Goal: Use online tool/utility

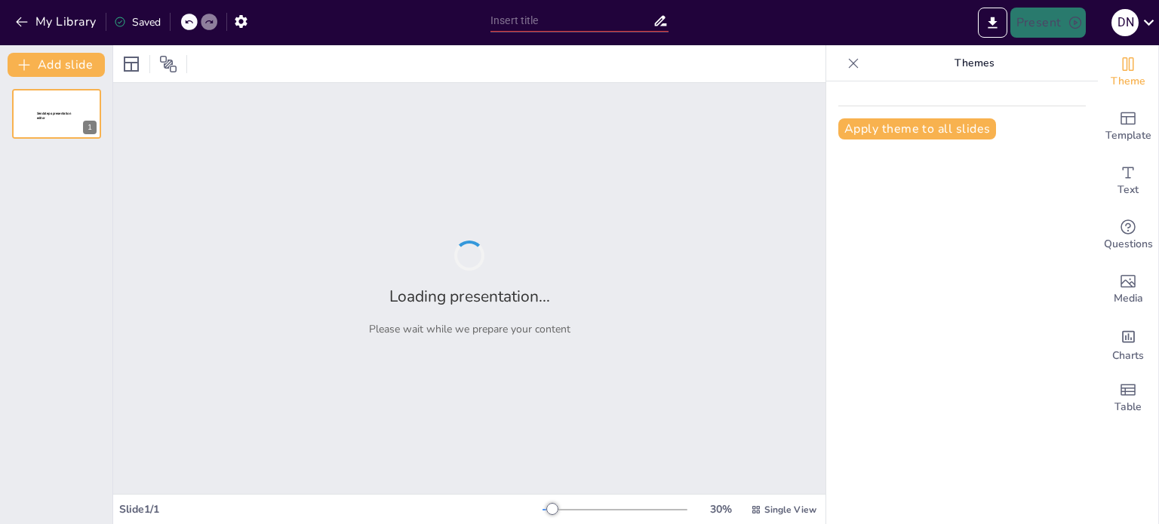
type input "Investigating the Cardiovascular Modulatory Effects of Gossypetin in Prediabeti…"
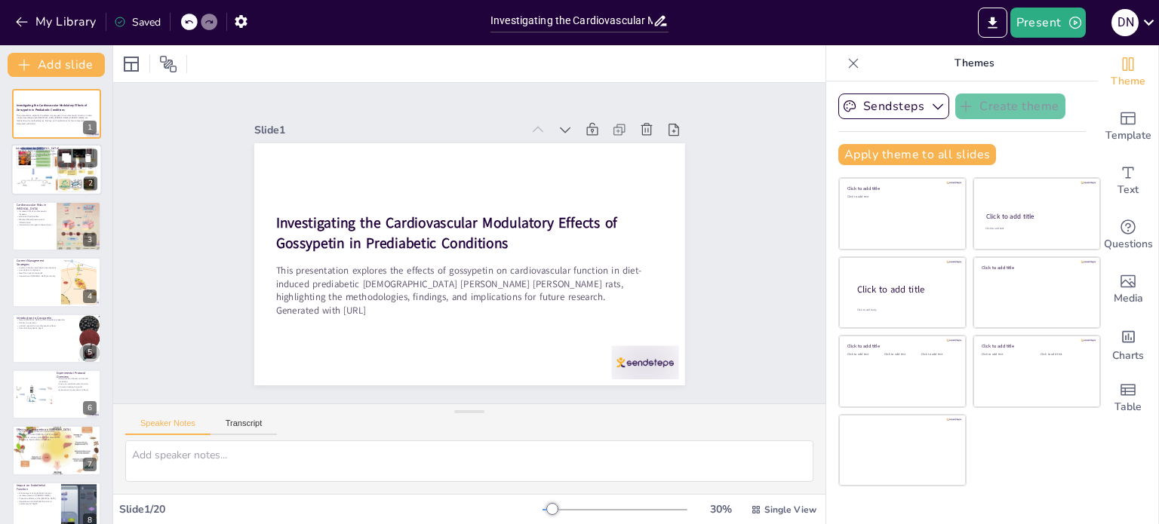
click at [48, 177] on div at bounding box center [56, 170] width 91 height 52
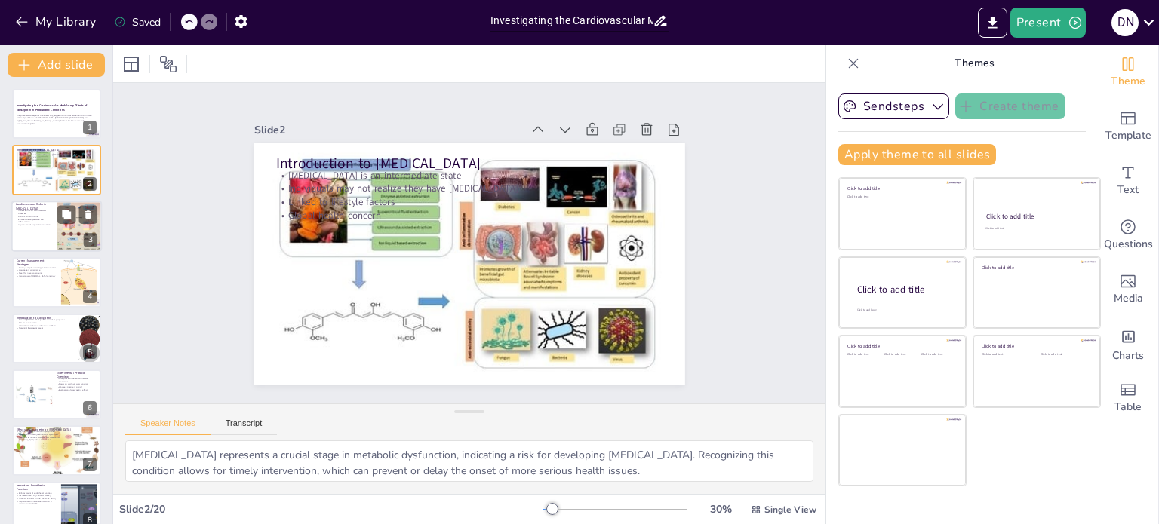
click at [44, 216] on p "Abnormal lipid profiles" at bounding box center [34, 216] width 36 height 3
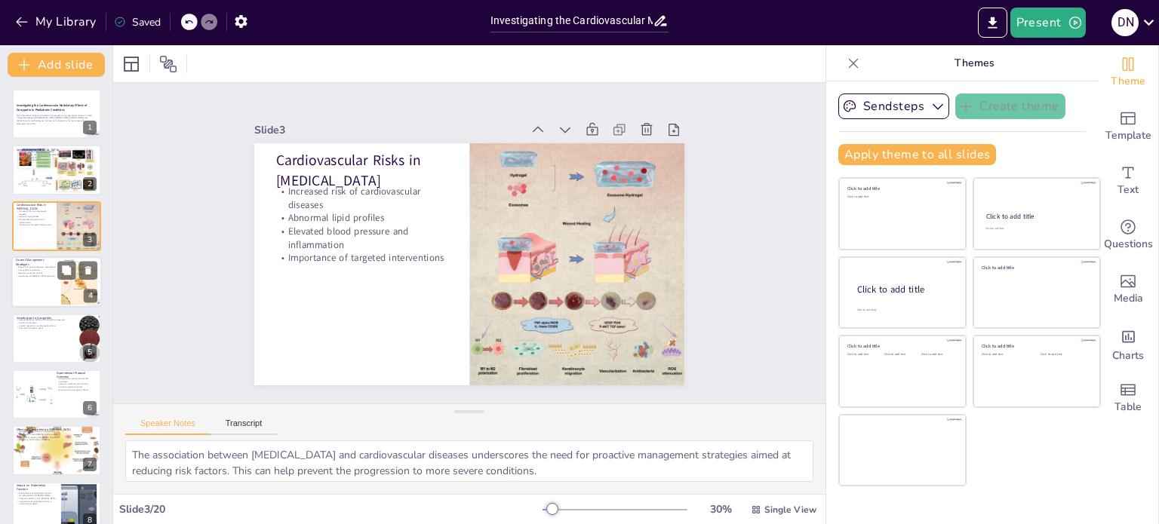
click at [45, 275] on p "Importance of [MEDICAL_DATA] sensitivity" at bounding box center [36, 276] width 41 height 3
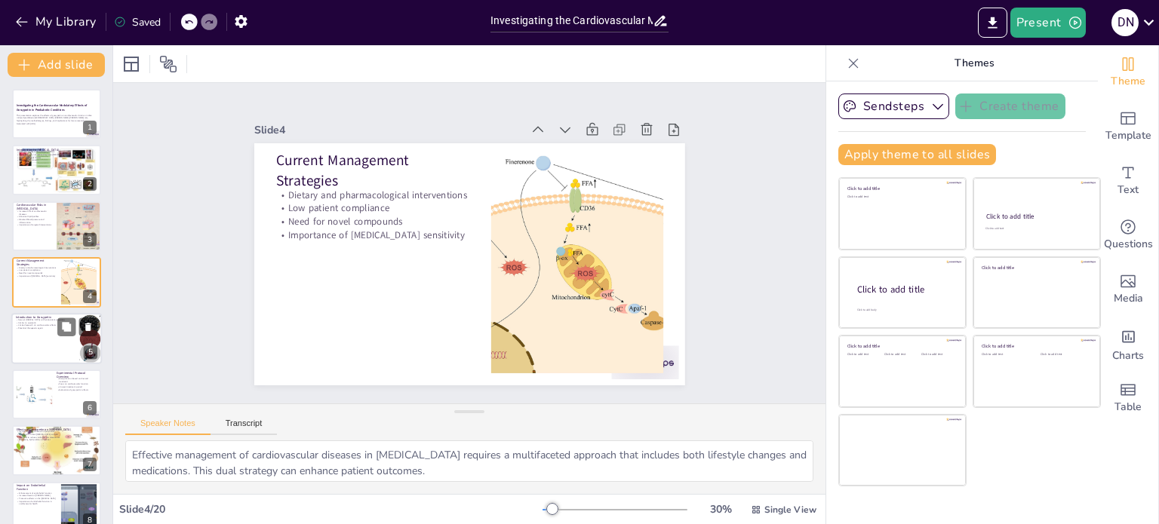
click at [55, 327] on p "Potential therapeutic agent" at bounding box center [45, 328] width 59 height 3
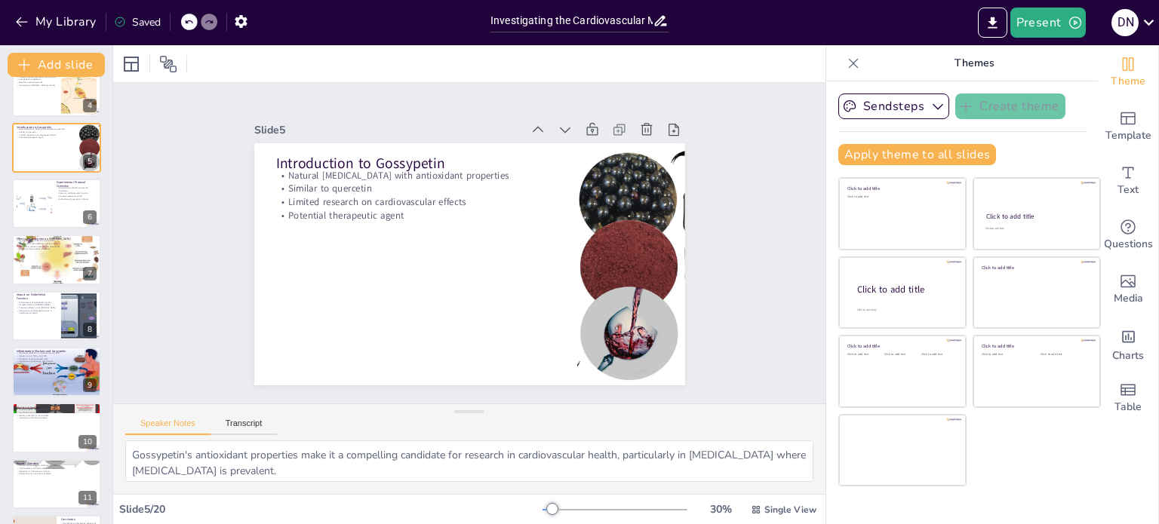
scroll to position [232, 0]
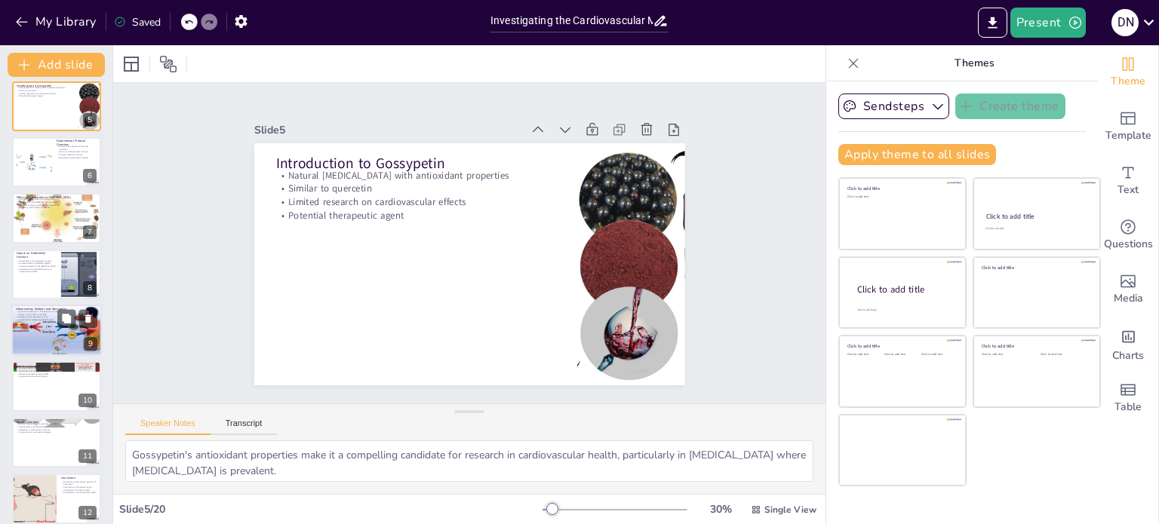
click at [38, 337] on div at bounding box center [56, 330] width 102 height 51
type textarea "The significant reduction in inflammatory markers indicates that gossypetin may…"
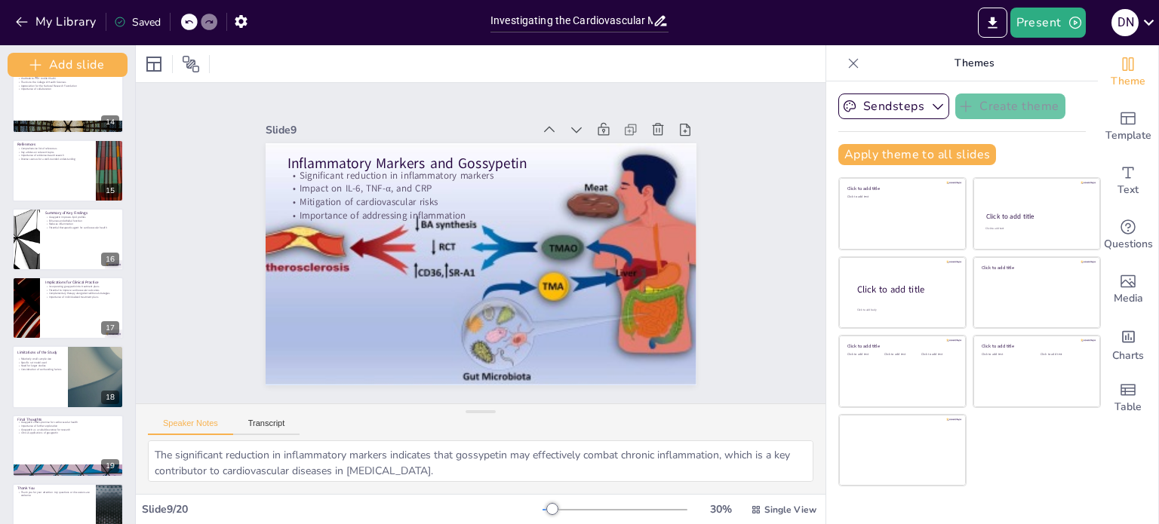
scroll to position [948, 0]
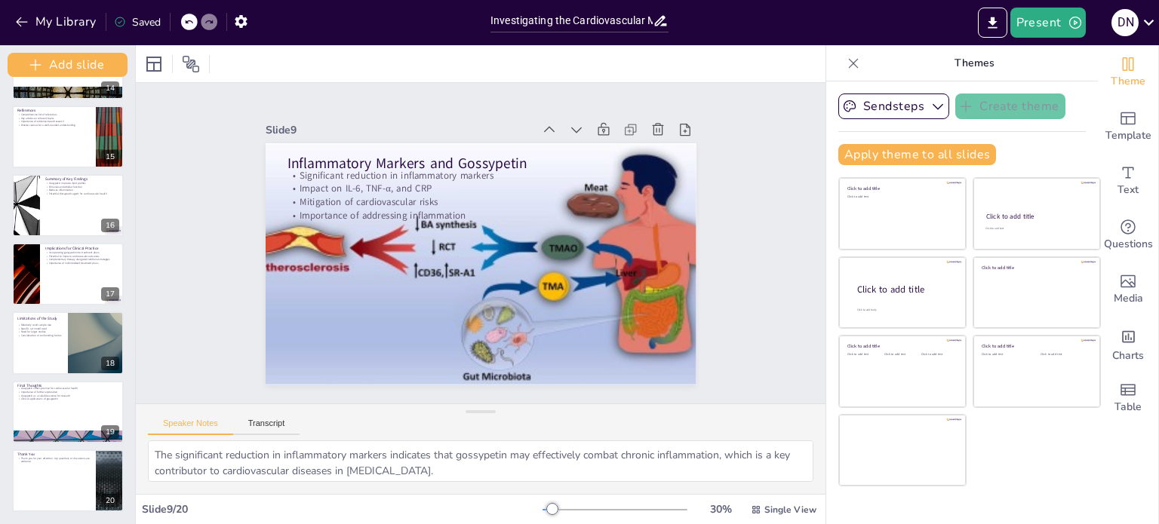
drag, startPoint x: 109, startPoint y: 300, endPoint x: 110, endPoint y: 524, distance: 224.1
click at [110, 524] on div "Add slide Investigating the Cardiovascular Modulatory Effects of Gossypetin in …" at bounding box center [68, 284] width 136 height 479
click at [1120, 339] on icon "Add charts and graphs" at bounding box center [1128, 337] width 16 height 16
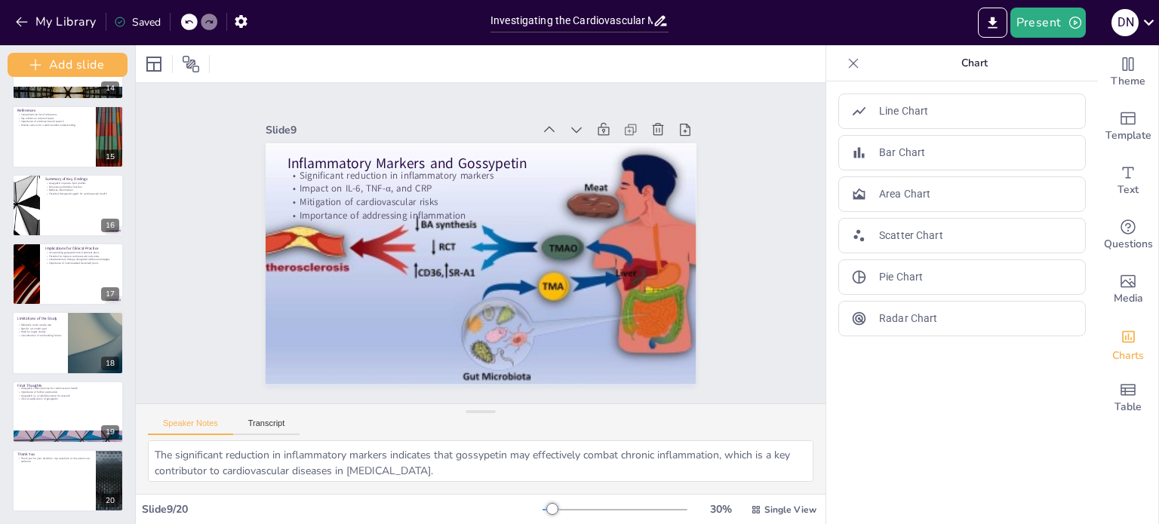
click at [847, 60] on icon at bounding box center [853, 63] width 15 height 15
